Goal: Information Seeking & Learning: Check status

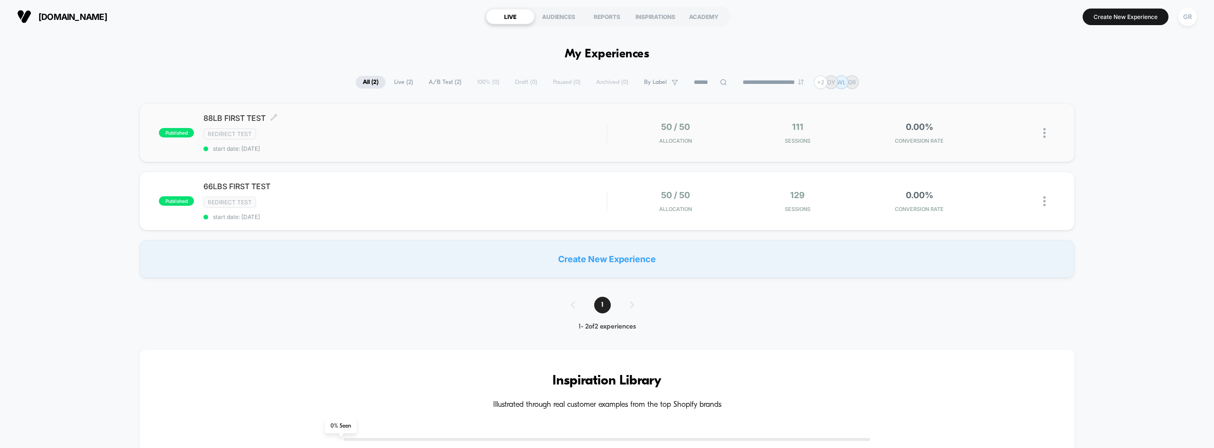
click at [252, 114] on span "88LB FIRST TEST Click to edit experience details" at bounding box center [404, 117] width 403 height 9
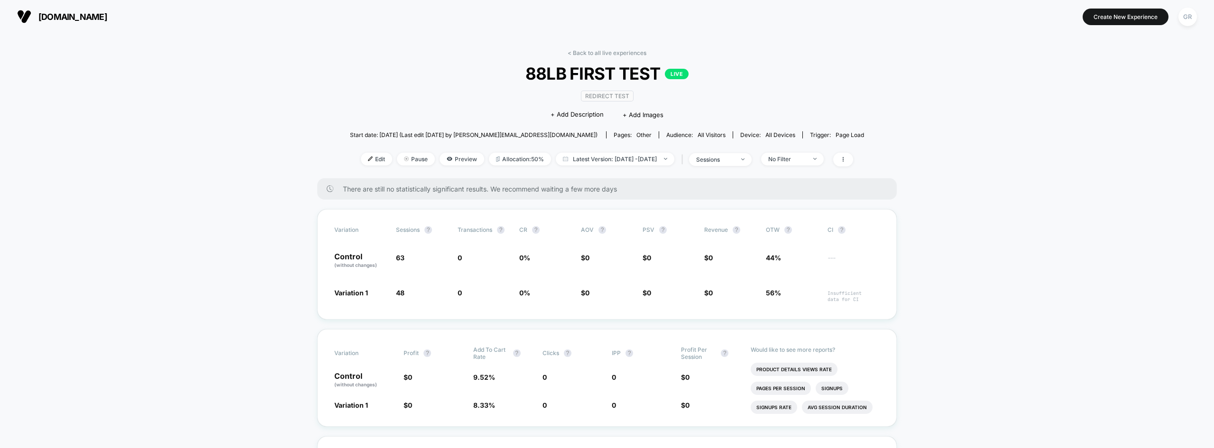
drag, startPoint x: 162, startPoint y: 284, endPoint x: 171, endPoint y: 278, distance: 10.3
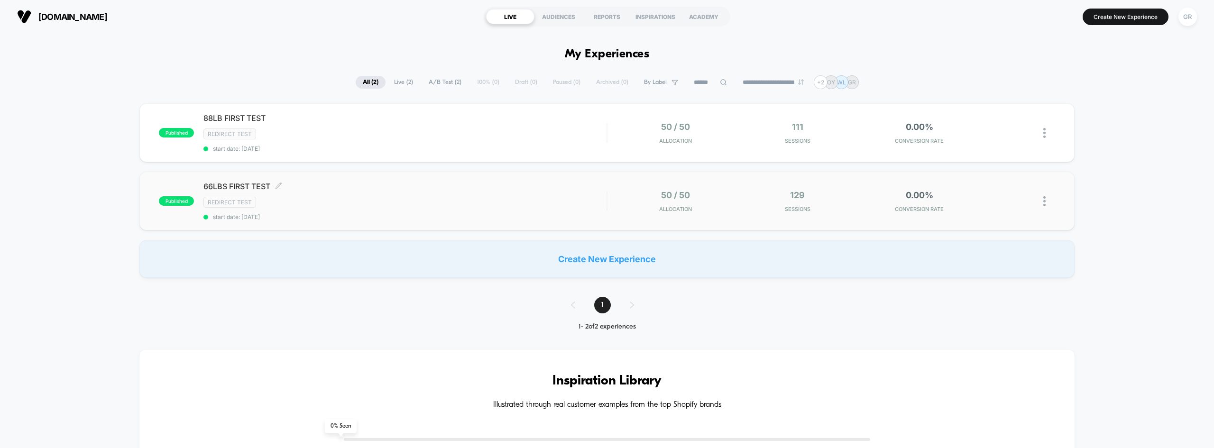
click at [258, 183] on span "66LBS FIRST TEST Click to edit experience details" at bounding box center [404, 186] width 403 height 9
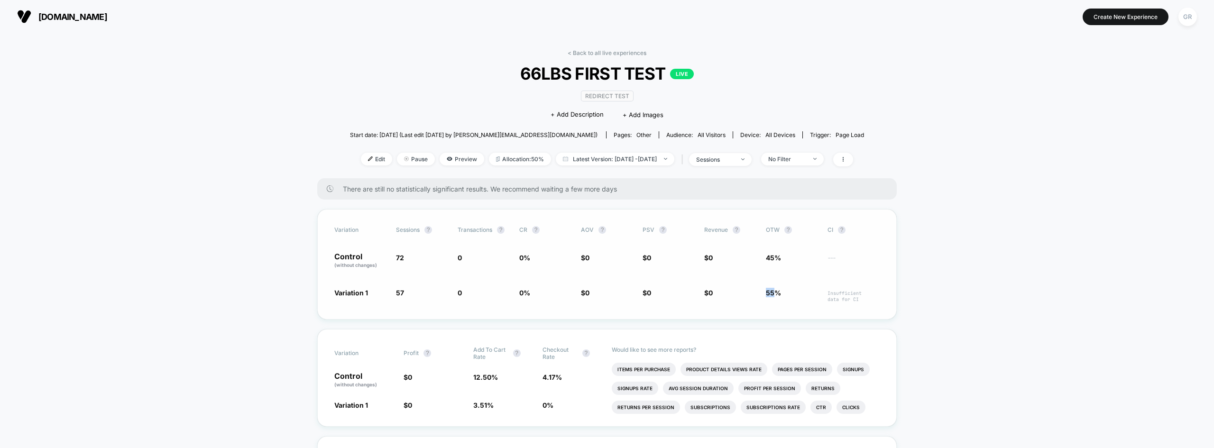
drag, startPoint x: 761, startPoint y: 285, endPoint x: 780, endPoint y: 287, distance: 19.1
click at [777, 286] on div "Variation Sessions ? Transactions ? CR ? AOV ? PSV ? Revenue ? OTW ? CI ? Contr…" at bounding box center [606, 264] width 579 height 110
drag, startPoint x: 459, startPoint y: 399, endPoint x: 485, endPoint y: 401, distance: 25.7
click at [485, 401] on div "Variation Profit ? Add To Cart Rate ? Checkout Rate ? Control (without changes)…" at bounding box center [606, 378] width 579 height 98
click at [490, 391] on div "Variation Profit ? Add To Cart Rate ? Checkout Rate ? Control (without changes)…" at bounding box center [606, 378] width 579 height 98
